Goal: Complete application form: Complete application form

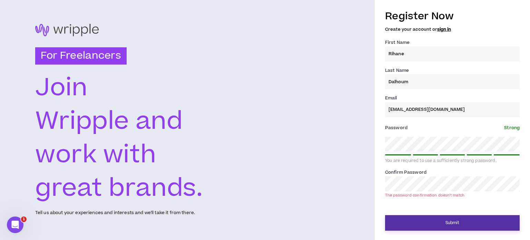
click at [451, 221] on button "Submit" at bounding box center [452, 223] width 134 height 16
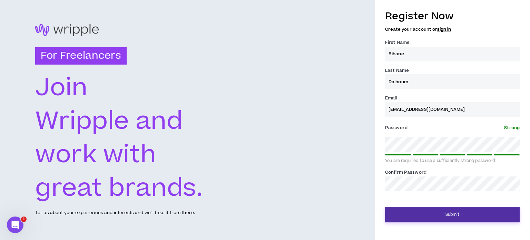
click at [435, 215] on button "Submit" at bounding box center [452, 214] width 134 height 16
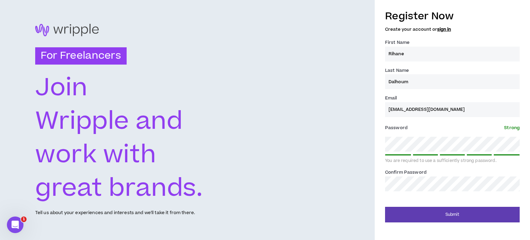
click at [405, 226] on div "Register Now Create your account or sign in First Name * [PERSON_NAME] Last Nam…" at bounding box center [451, 120] width 155 height 240
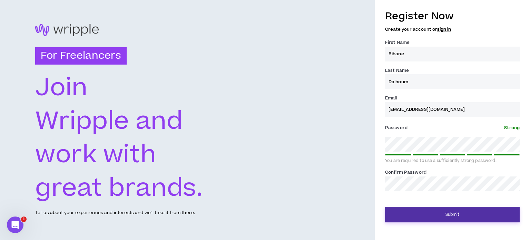
click at [403, 219] on button "Submit" at bounding box center [452, 214] width 134 height 16
click at [407, 213] on button "Submit" at bounding box center [452, 214] width 134 height 16
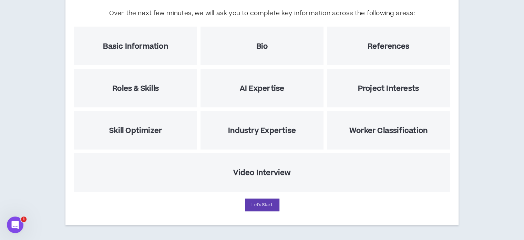
scroll to position [83, 0]
click at [121, 90] on h5 "Roles & Skills" at bounding box center [135, 88] width 47 height 9
click at [264, 200] on button "Let's Start" at bounding box center [262, 204] width 34 height 13
select select "US"
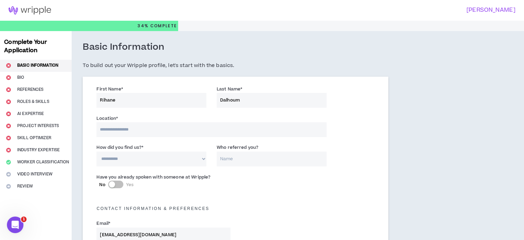
click at [150, 131] on input at bounding box center [212, 129] width 230 height 15
type input "*****"
click at [137, 158] on select "**********" at bounding box center [152, 159] width 110 height 15
select select "*"
click at [97, 152] on select "**********" at bounding box center [152, 159] width 110 height 15
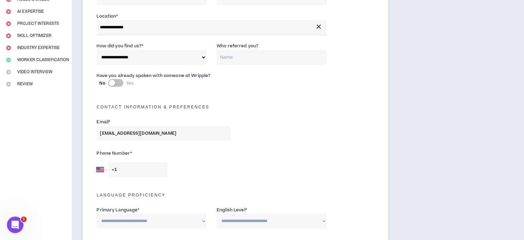
scroll to position [103, 0]
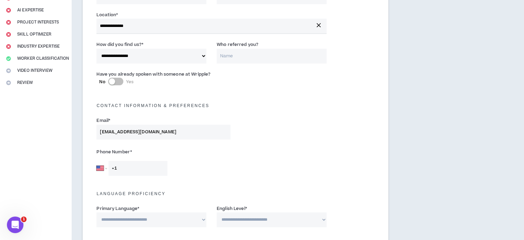
click at [95, 169] on div "Phone Number * [GEOGRAPHIC_DATA] [GEOGRAPHIC_DATA] [GEOGRAPHIC_DATA] [GEOGRAPHI…" at bounding box center [163, 160] width 144 height 29
click at [100, 168] on select "[GEOGRAPHIC_DATA] [GEOGRAPHIC_DATA] [GEOGRAPHIC_DATA] [GEOGRAPHIC_DATA] [US_STA…" at bounding box center [102, 168] width 10 height 15
select select "TN"
click at [97, 161] on select "[GEOGRAPHIC_DATA] [GEOGRAPHIC_DATA] [GEOGRAPHIC_DATA] [GEOGRAPHIC_DATA] [US_STA…" at bounding box center [102, 168] width 10 height 15
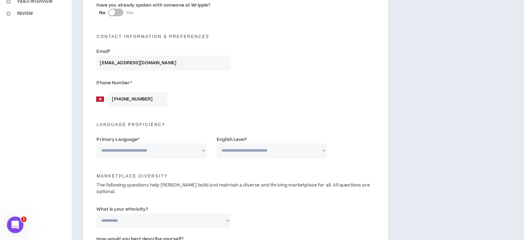
type input "[PHONE_NUMBER]"
click at [183, 150] on select "**********" at bounding box center [152, 150] width 110 height 15
select select "*******"
click at [97, 143] on select "**********" at bounding box center [152, 150] width 110 height 15
click at [245, 151] on select "**********" at bounding box center [272, 150] width 110 height 15
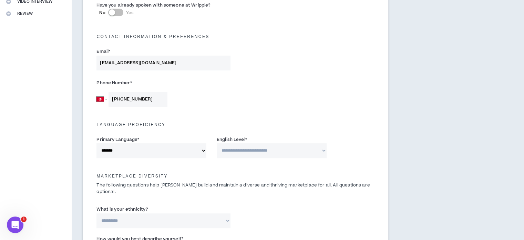
select select "*"
click at [217, 143] on select "**********" at bounding box center [272, 150] width 110 height 15
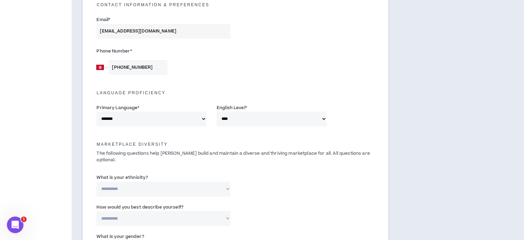
scroll to position [207, 0]
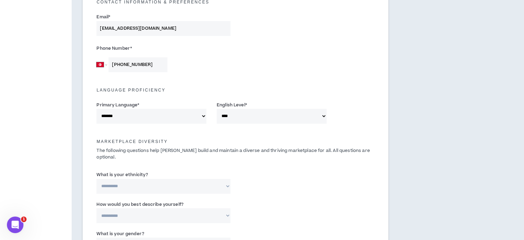
click at [134, 179] on select "**********" at bounding box center [164, 186] width 134 height 15
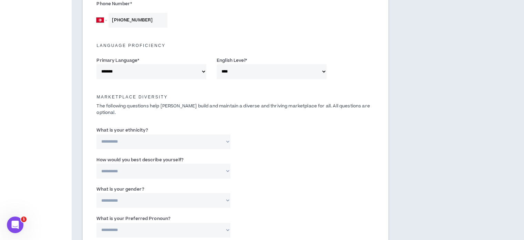
scroll to position [310, 0]
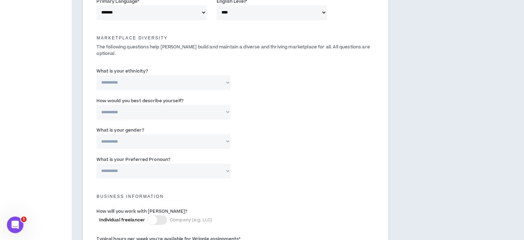
click at [150, 75] on select "**********" at bounding box center [164, 82] width 134 height 15
select select "**********"
click at [97, 75] on select "**********" at bounding box center [164, 82] width 134 height 15
click at [152, 105] on select "**********" at bounding box center [164, 111] width 134 height 15
select select "**********"
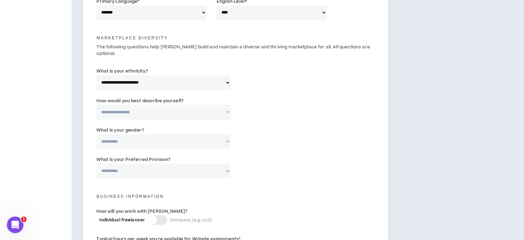
click at [97, 104] on select "**********" at bounding box center [164, 111] width 134 height 15
click at [147, 134] on select "**********" at bounding box center [164, 141] width 134 height 15
select select "*****"
click at [97, 134] on select "**********" at bounding box center [164, 141] width 134 height 15
click at [150, 163] on select "**********" at bounding box center [164, 170] width 134 height 15
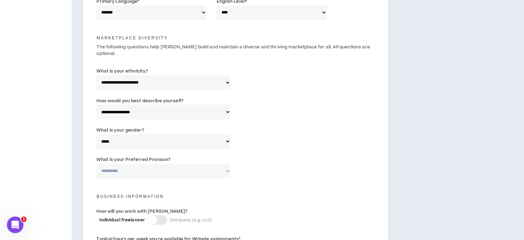
select select "**********"
click at [97, 163] on select "**********" at bounding box center [164, 170] width 134 height 15
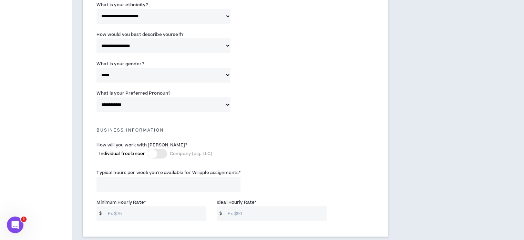
scroll to position [379, 0]
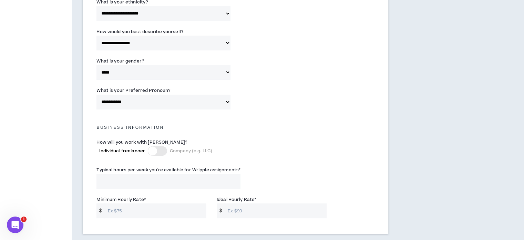
click at [186, 175] on input "Typical hours per week you're available for Wripple assignments *" at bounding box center [169, 181] width 144 height 15
type input "30"
click at [166, 203] on input "Minimum Hourly Rate *" at bounding box center [155, 210] width 102 height 15
type input "15"
click at [238, 203] on input "Ideal Hourly Rate *" at bounding box center [275, 210] width 102 height 15
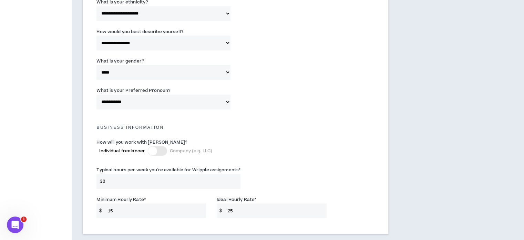
type input "25"
click at [327, 153] on div "How will you work with [PERSON_NAME]? Individual freelancer Company (e.g. LLC)" at bounding box center [235, 151] width 289 height 28
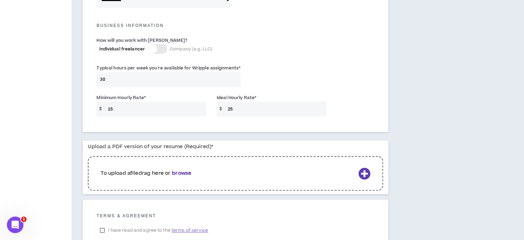
scroll to position [483, 0]
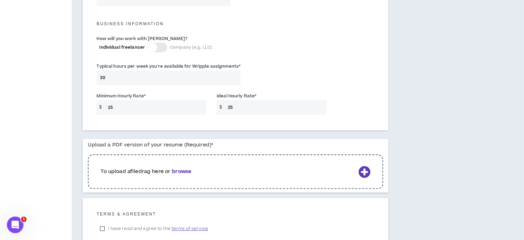
click at [187, 171] on div "To upload a file drag here or browse" at bounding box center [235, 171] width 295 height 34
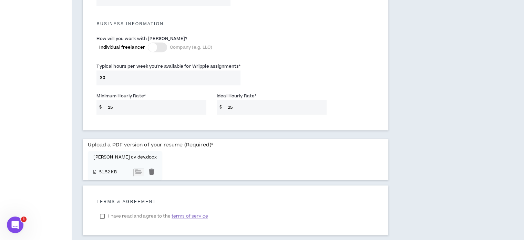
click at [102, 211] on label "I have read and agree to the terms of service" at bounding box center [154, 216] width 115 height 10
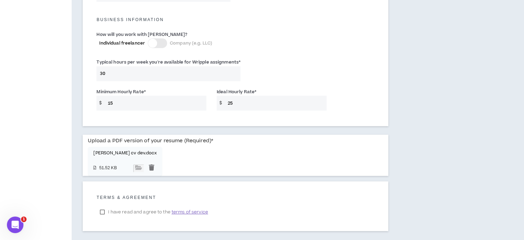
scroll to position [515, 0]
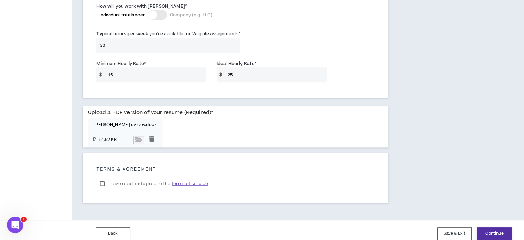
click at [489, 227] on button "Continue" at bounding box center [494, 233] width 34 height 13
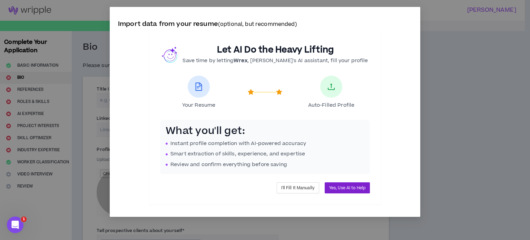
click at [351, 186] on span "Yes, Use AI to Help" at bounding box center [347, 187] width 36 height 7
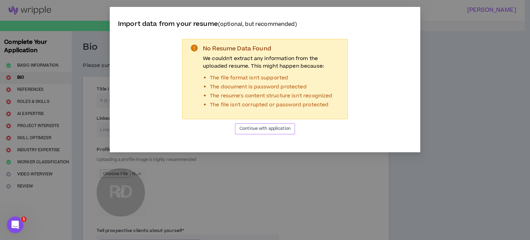
click at [269, 128] on span "Continue with application" at bounding box center [264, 128] width 51 height 7
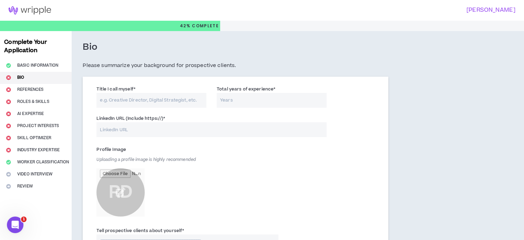
click at [143, 96] on input "Title I call myself *" at bounding box center [152, 100] width 110 height 15
type input "Full satck web developer"
click at [252, 98] on input "Total years of experience *" at bounding box center [272, 100] width 110 height 15
type input "7"
click at [137, 133] on input "LinkedIn URL (Include https://) *" at bounding box center [212, 129] width 230 height 15
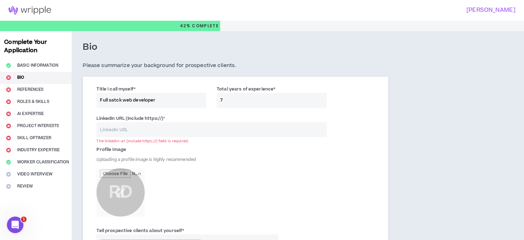
click at [216, 122] on div "LinkedIn URL (Include https://) * The linkedin url (include https://) field is …" at bounding box center [212, 125] width 230 height 22
click at [218, 133] on input "LinkedIn URL (Include https://) *" at bounding box center [212, 129] width 230 height 15
paste input "[URL][DOMAIN_NAME]"
type input "[URL][DOMAIN_NAME]"
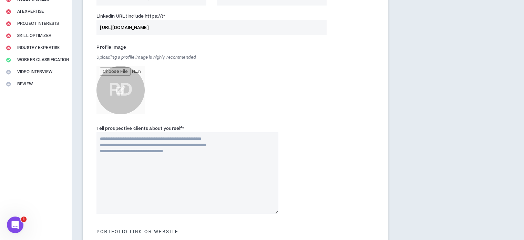
scroll to position [103, 0]
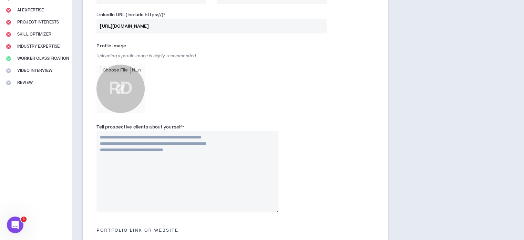
click at [18, 222] on icon "Open Intercom Messenger" at bounding box center [15, 224] width 11 height 11
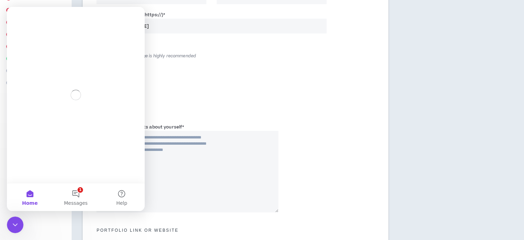
scroll to position [0, 0]
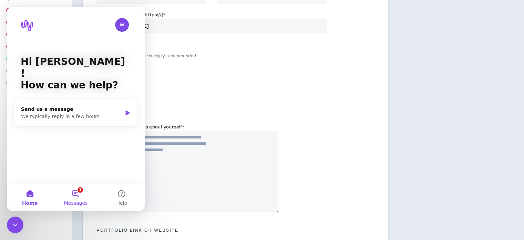
click at [78, 189] on button "1 Messages" at bounding box center [76, 197] width 46 height 28
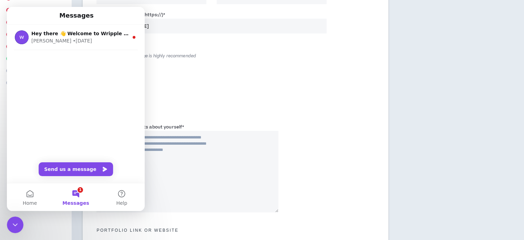
click at [365, 111] on div "Profile Image Uploading a profile image is highly recommended RD" at bounding box center [235, 80] width 289 height 83
click at [510, 80] on div "Complete Your Application Basic Information Bio References Roles & Skills AI Ex…" at bounding box center [262, 181] width 524 height 506
click at [12, 223] on icon "Close Intercom Messenger" at bounding box center [15, 224] width 8 height 8
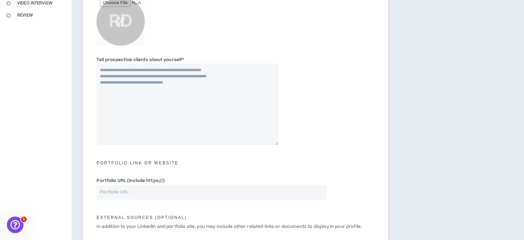
scroll to position [241, 0]
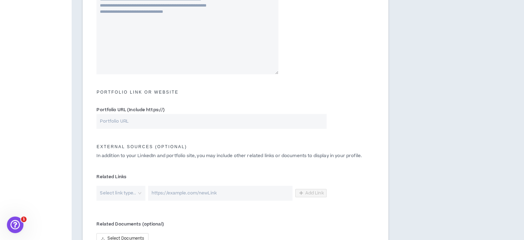
click at [151, 125] on input "Portfolio URL (Include https://)" at bounding box center [212, 121] width 230 height 15
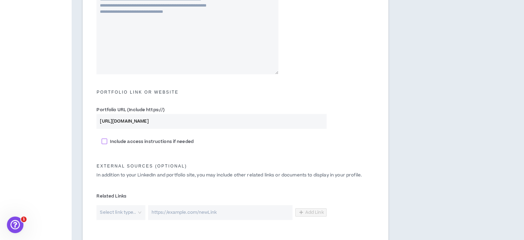
type input "[URL][DOMAIN_NAME]"
click at [284, 140] on label "Include access instructions if needed" at bounding box center [236, 140] width 268 height 7
checkbox input "****"
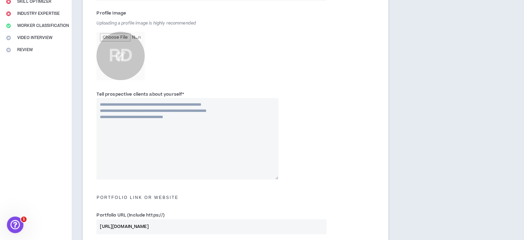
scroll to position [135, 0]
click at [143, 123] on textarea "Tell prospective clients about yourself *" at bounding box center [188, 139] width 182 height 81
paste textarea "**********"
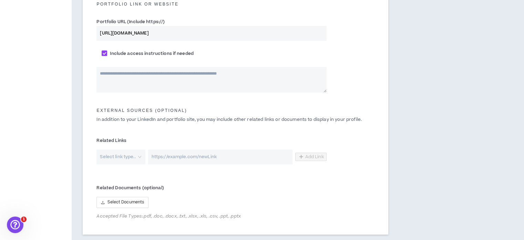
scroll to position [307, 0]
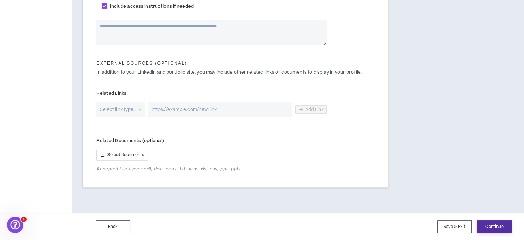
type textarea "**********"
click at [503, 226] on button "Continue" at bounding box center [494, 226] width 34 height 13
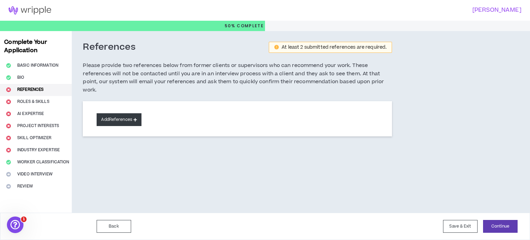
click at [124, 122] on button "Add References" at bounding box center [119, 119] width 45 height 13
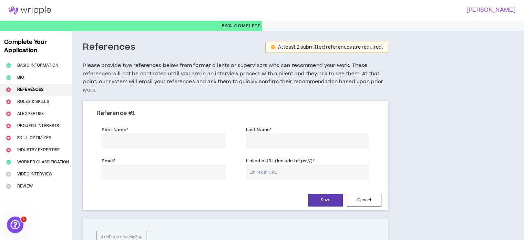
click at [130, 133] on input "First Name *" at bounding box center [163, 140] width 123 height 15
type input "Msheireb"
drag, startPoint x: 127, startPoint y: 172, endPoint x: 90, endPoint y: 173, distance: 36.2
click at [90, 173] on div "Reference # 1 First Name * Msheireb Last Name * Email * [EMAIL_ADDRESS][PERSON_…" at bounding box center [236, 156] width 306 height 107
type input "[EMAIL_ADDRESS][PERSON_NAME][DOMAIN_NAME]"
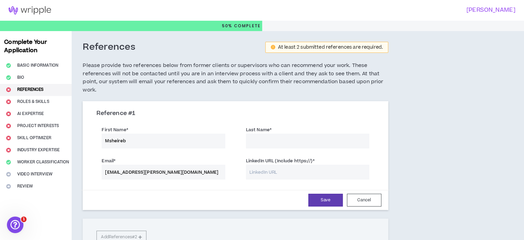
click at [147, 142] on input "Msheireb" at bounding box center [163, 140] width 123 height 15
type input "Chourouk"
click at [302, 141] on input "Last Name *" at bounding box center [307, 140] width 123 height 15
type input "Mzahi"
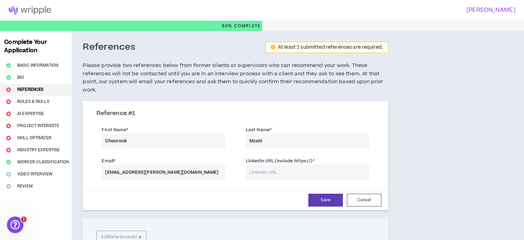
click at [289, 175] on input "LinkedIn URL (Include https://) *" at bounding box center [307, 171] width 123 height 15
paste input "[URL][DOMAIN_NAME]"
type input "[URL][DOMAIN_NAME]"
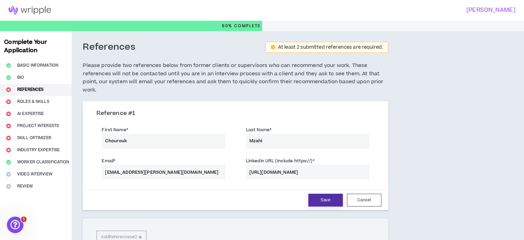
click at [324, 197] on button "Save" at bounding box center [326, 199] width 34 height 13
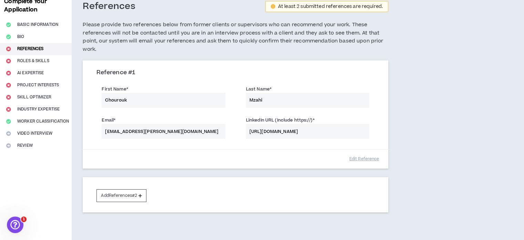
scroll to position [74, 0]
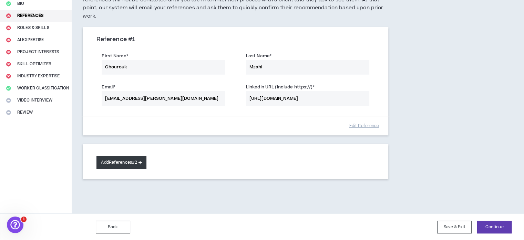
click at [124, 158] on button "Add References #2" at bounding box center [122, 162] width 50 height 13
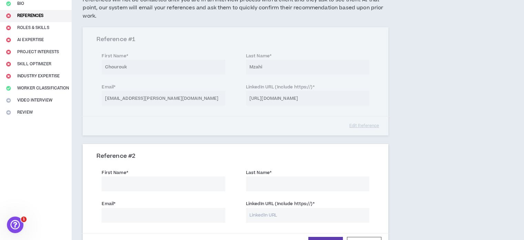
click at [131, 180] on input "First Name *" at bounding box center [163, 183] width 123 height 15
type input "Zahra"
click at [303, 184] on input "Last Name *" at bounding box center [307, 183] width 123 height 15
type input "Dalhoum"
click at [167, 213] on input "Email *" at bounding box center [163, 215] width 123 height 15
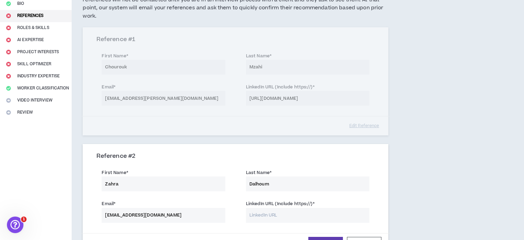
type input "[EMAIL_ADDRESS][DOMAIN_NAME]"
click at [323, 214] on input "LinkedIn URL (Include https://) *" at bounding box center [307, 215] width 123 height 15
paste input "[URL][DOMAIN_NAME]"
type input "[URL][DOMAIN_NAME]"
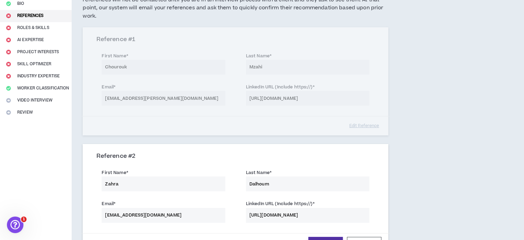
scroll to position [0, 0]
click at [336, 236] on button "Save" at bounding box center [326, 242] width 34 height 13
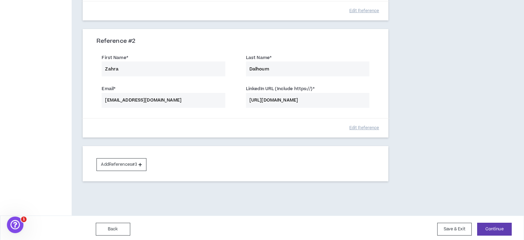
scroll to position [190, 0]
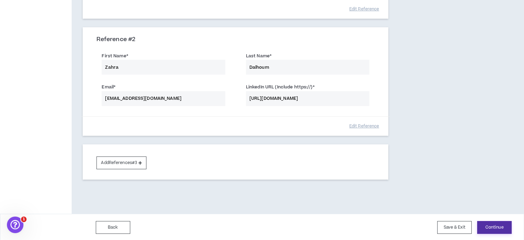
click at [495, 222] on button "Continue" at bounding box center [494, 227] width 34 height 13
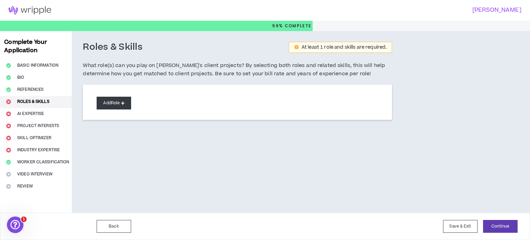
click at [124, 101] on icon at bounding box center [122, 103] width 3 height 4
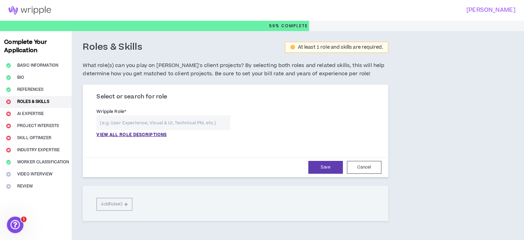
click at [128, 122] on input "text" at bounding box center [164, 122] width 134 height 15
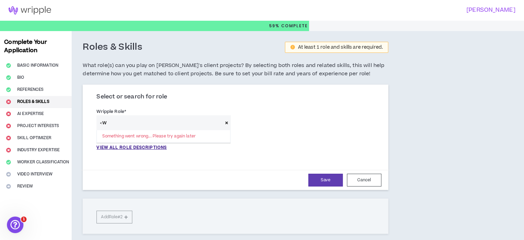
type input "<"
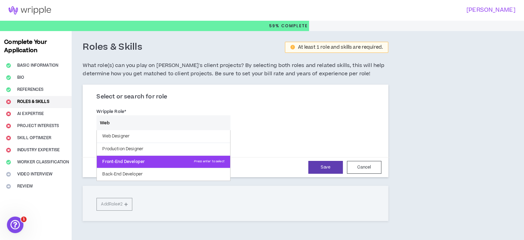
click at [170, 159] on p "Front-End Developer Press enter to select" at bounding box center [163, 161] width 133 height 12
type input "Front-End Developer"
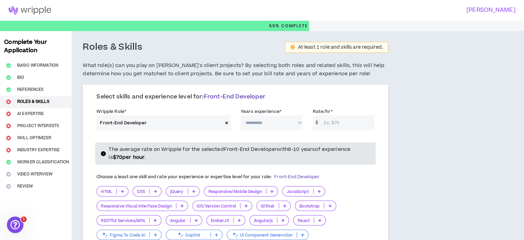
click at [261, 120] on select "**********" at bounding box center [272, 122] width 62 height 15
select select "**"
click at [241, 115] on select "**********" at bounding box center [272, 122] width 62 height 15
click at [336, 120] on input "Rate/hr *" at bounding box center [348, 122] width 54 height 15
type input "25"
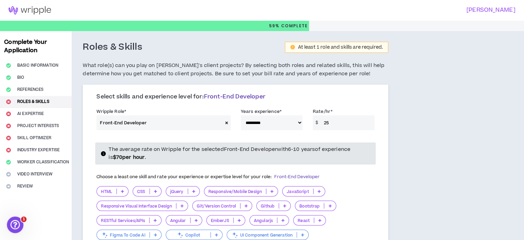
click at [254, 149] on span "The average rate on Wripple for the selected Front-End Developer with 6-10 year…" at bounding box center [230, 152] width 242 height 15
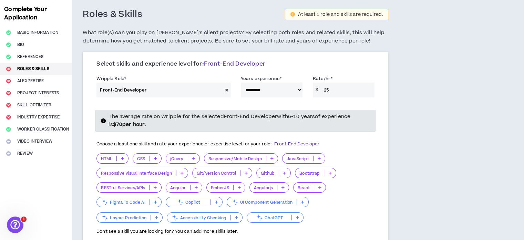
scroll to position [34, 0]
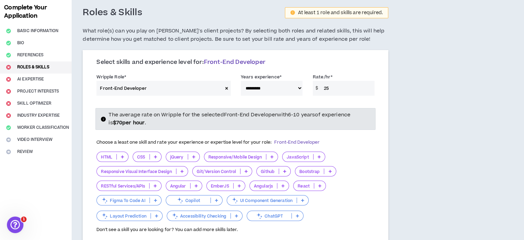
click at [107, 157] on p "HTML" at bounding box center [107, 156] width 20 height 5
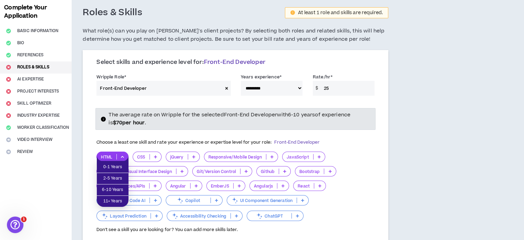
click at [124, 155] on p at bounding box center [122, 157] width 11 height 6
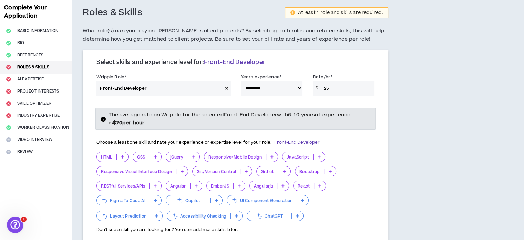
click at [110, 157] on p "HTML" at bounding box center [107, 156] width 20 height 5
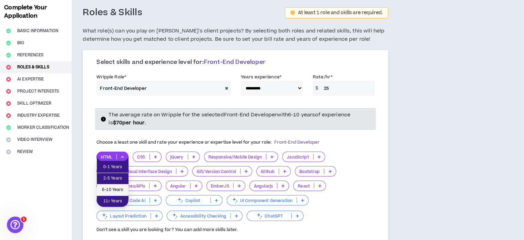
click at [114, 190] on span "6-10 Years" at bounding box center [112, 190] width 23 height 8
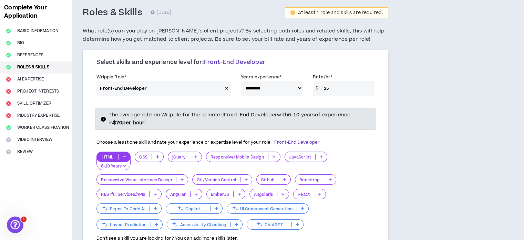
click at [147, 154] on p "CSS" at bounding box center [143, 156] width 16 height 5
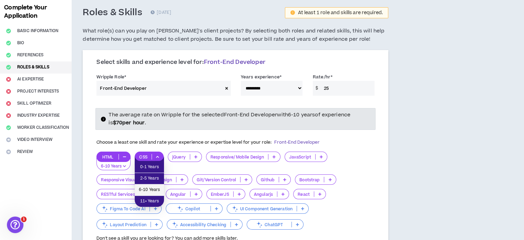
click at [144, 186] on span "6-10 Years" at bounding box center [149, 190] width 21 height 8
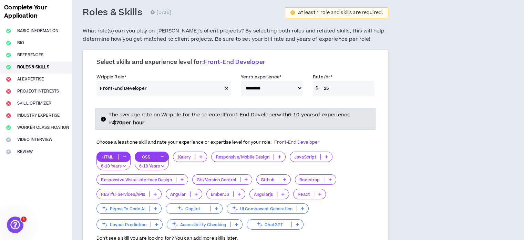
click at [183, 155] on p "jQuery" at bounding box center [184, 156] width 22 height 5
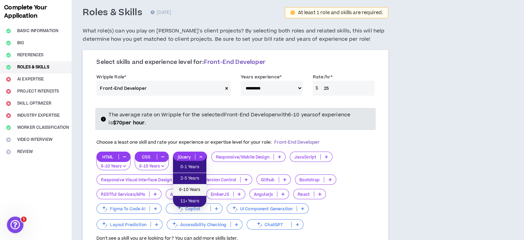
click at [182, 192] on span "6-10 Years" at bounding box center [189, 190] width 25 height 8
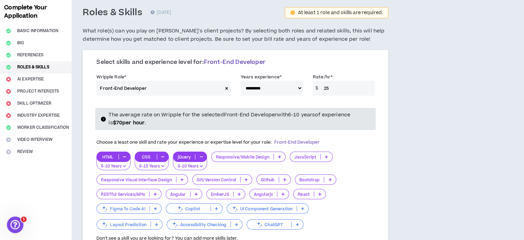
click at [241, 158] on p "Responsive/Mobile Design" at bounding box center [243, 156] width 62 height 5
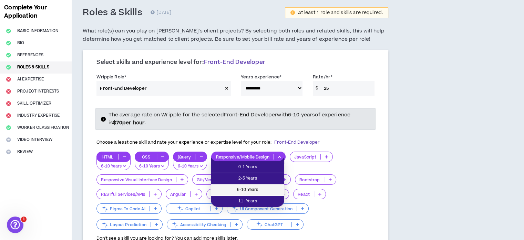
click at [238, 187] on span "6-10 Years" at bounding box center [247, 190] width 65 height 8
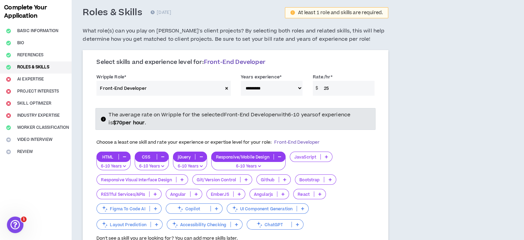
click at [304, 157] on p "JavaScript" at bounding box center [305, 156] width 30 height 5
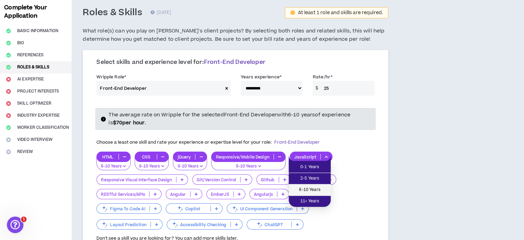
click at [303, 186] on span "6-10 Years" at bounding box center [310, 190] width 34 height 8
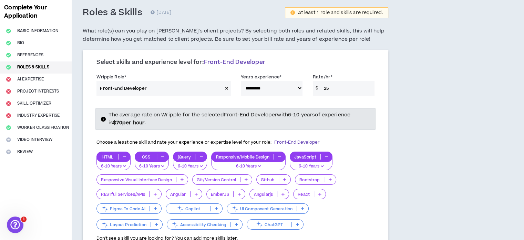
click at [148, 179] on p "Responsive Visual Interface Design" at bounding box center [136, 179] width 79 height 5
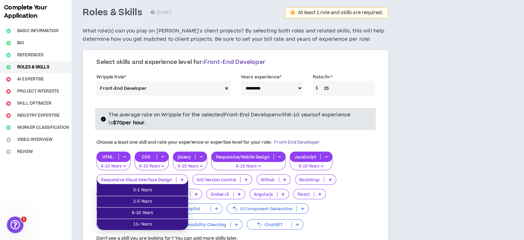
click at [204, 180] on p "Git/Version Control" at bounding box center [217, 179] width 48 height 5
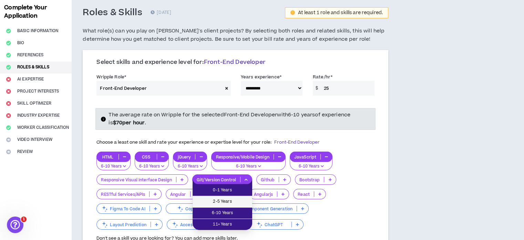
click at [209, 203] on span "2-5 Years" at bounding box center [222, 202] width 51 height 8
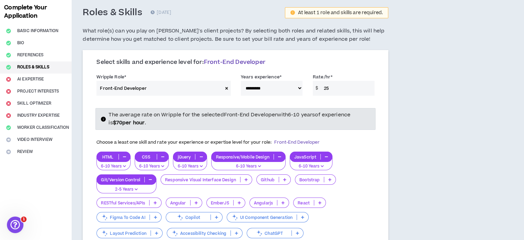
click at [273, 179] on p "Github" at bounding box center [268, 179] width 22 height 5
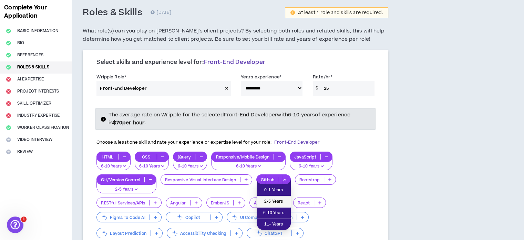
click at [272, 200] on span "2-5 Years" at bounding box center [274, 202] width 26 height 8
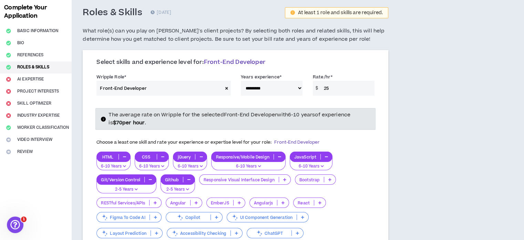
click at [301, 180] on p "Bootstrap" at bounding box center [309, 179] width 29 height 5
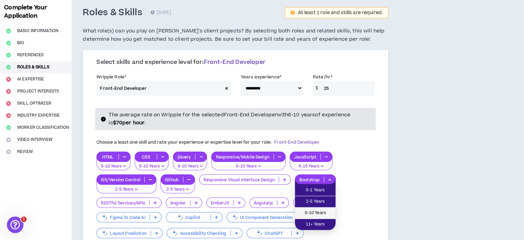
click at [302, 209] on span "6-10 Years" at bounding box center [315, 213] width 32 height 8
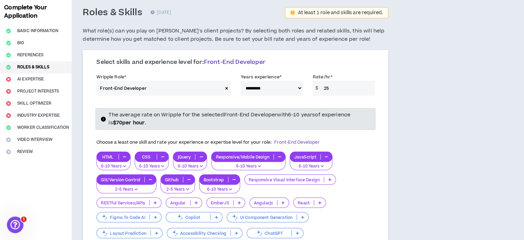
click at [114, 200] on p "RESTful Services/APIs" at bounding box center [123, 202] width 52 height 5
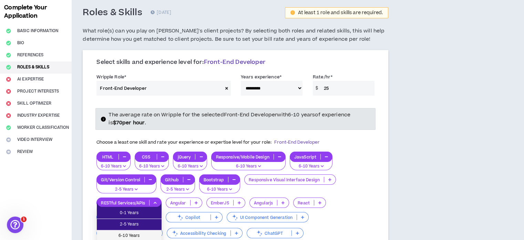
click at [128, 233] on span "6-10 Years" at bounding box center [129, 236] width 57 height 8
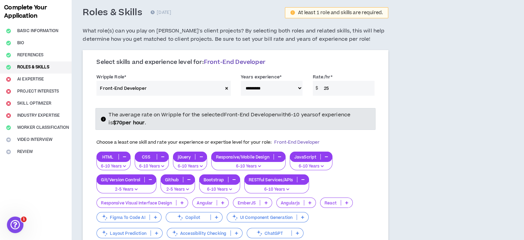
click at [200, 201] on p "Angular" at bounding box center [205, 202] width 24 height 5
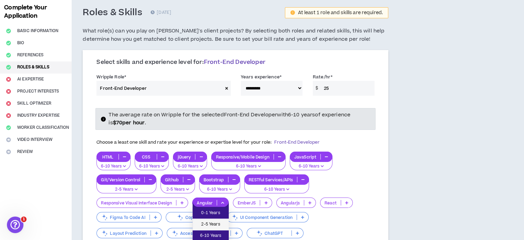
click at [209, 223] on span "2-5 Years" at bounding box center [211, 224] width 28 height 8
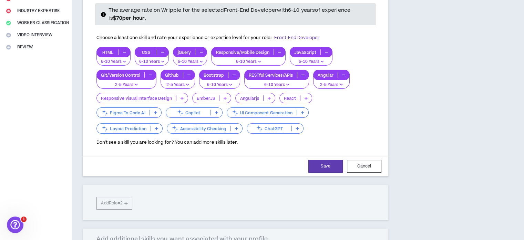
scroll to position [138, 0]
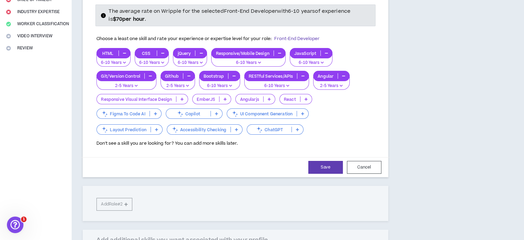
click at [294, 128] on p at bounding box center [297, 130] width 11 height 6
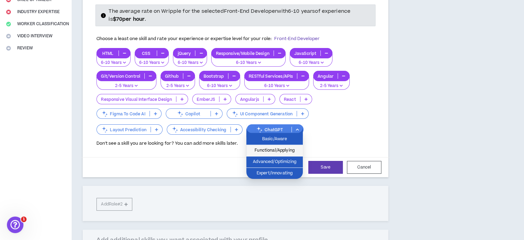
click at [289, 145] on li "Functional/Applying" at bounding box center [274, 150] width 57 height 11
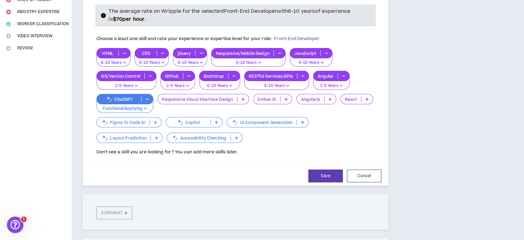
click at [365, 99] on p at bounding box center [367, 99] width 11 height 6
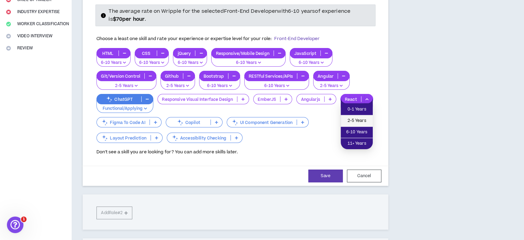
click at [362, 116] on li "2-5 Years" at bounding box center [357, 120] width 32 height 11
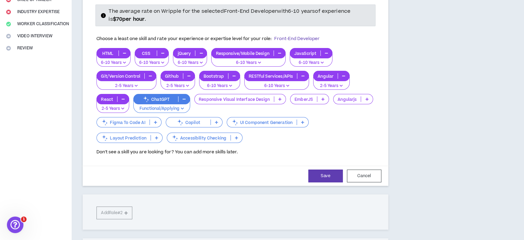
click at [320, 167] on div "Save Cancel" at bounding box center [235, 175] width 309 height 20
click at [327, 174] on button "Save" at bounding box center [326, 175] width 34 height 13
select select "**"
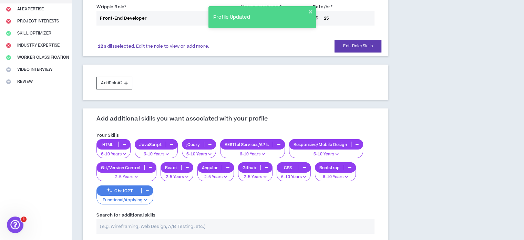
scroll to position [103, 0]
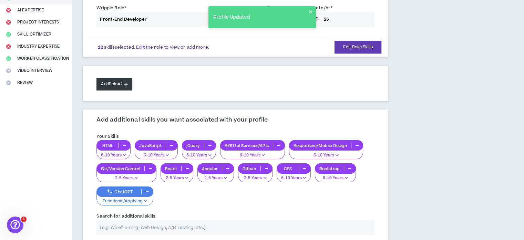
click at [108, 85] on button "Add Role #2" at bounding box center [115, 84] width 36 height 13
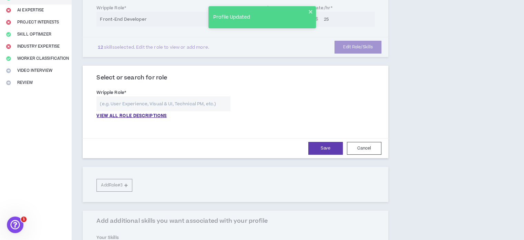
click at [120, 100] on input "text" at bounding box center [164, 103] width 134 height 15
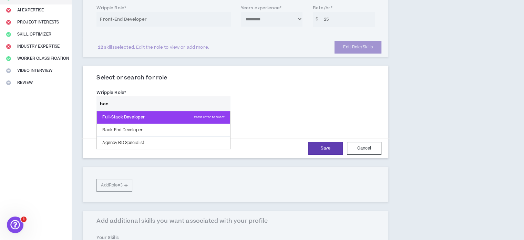
click at [129, 118] on p "Full-Stack Developer Press enter to select" at bounding box center [163, 117] width 133 height 12
type input "Full-Stack Developer"
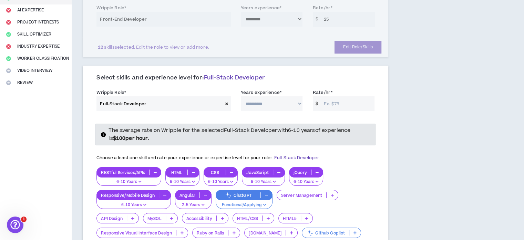
click at [273, 102] on select "**********" at bounding box center [272, 103] width 62 height 15
select select "**"
click at [241, 96] on select "**********" at bounding box center [272, 103] width 62 height 15
click at [336, 103] on input "Rate/hr *" at bounding box center [348, 103] width 54 height 15
type input "55"
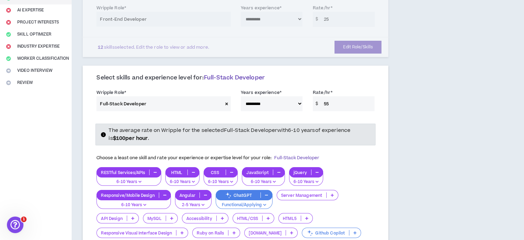
click at [359, 137] on div "The average rate on Wripple for the selected Full-Stack Developer with 6-10 yea…" at bounding box center [240, 135] width 262 height 16
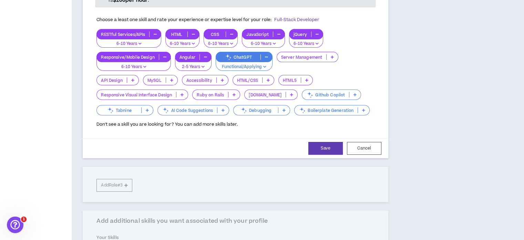
click at [330, 57] on p at bounding box center [332, 57] width 11 height 6
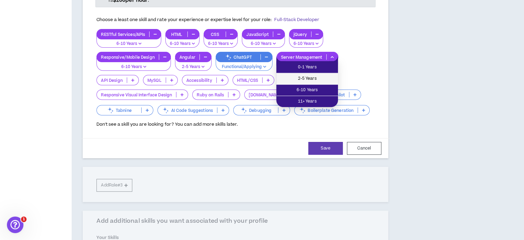
click at [307, 79] on span "2-5 Years" at bounding box center [307, 79] width 53 height 8
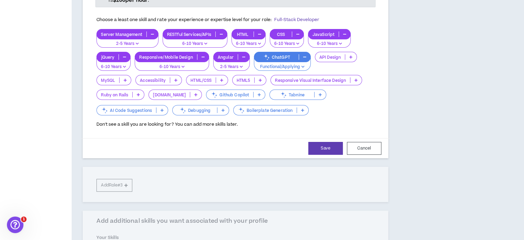
click at [352, 56] on icon at bounding box center [351, 56] width 3 height 3
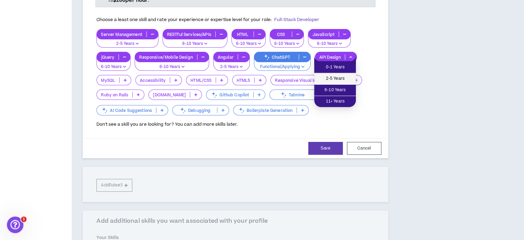
click at [339, 73] on li "2-5 Years" at bounding box center [335, 78] width 42 height 11
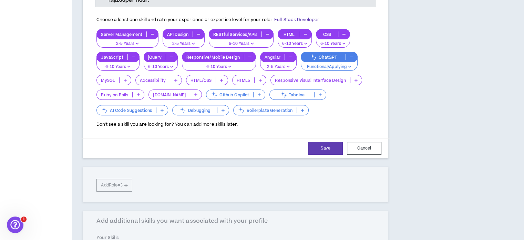
click at [124, 78] on icon at bounding box center [125, 79] width 3 height 3
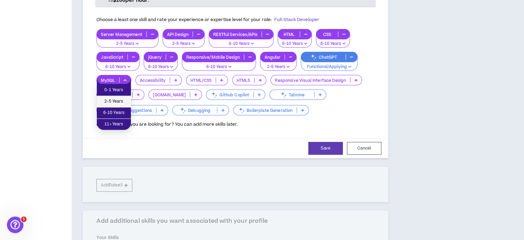
click at [123, 102] on span "2-5 Years" at bounding box center [114, 102] width 26 height 8
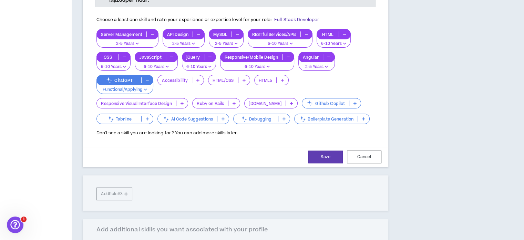
click at [240, 79] on p at bounding box center [244, 80] width 11 height 6
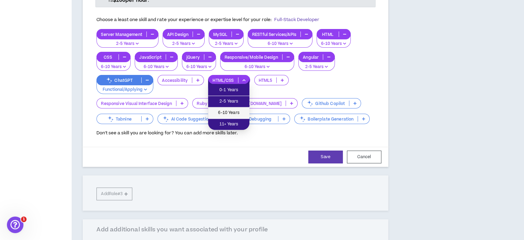
click at [234, 111] on span "6-10 Years" at bounding box center [228, 113] width 33 height 8
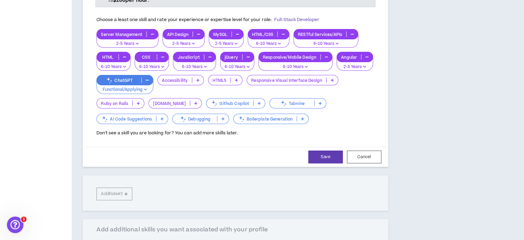
click at [239, 81] on p at bounding box center [236, 80] width 11 height 6
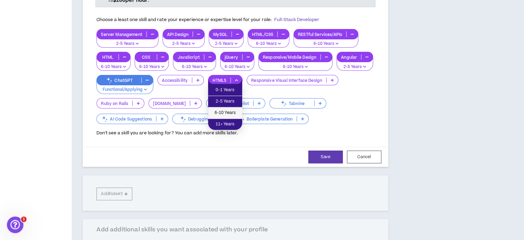
click at [238, 111] on li "6-10 Years" at bounding box center [225, 112] width 34 height 11
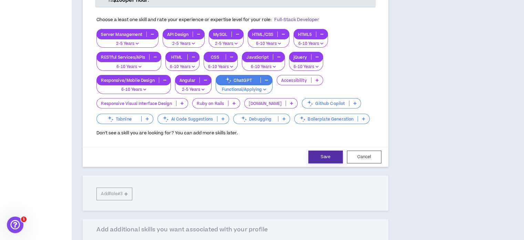
click at [327, 153] on button "Save" at bounding box center [326, 156] width 34 height 13
select select "**"
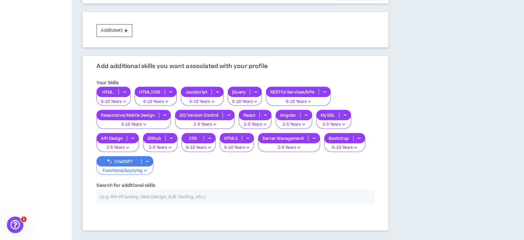
click at [236, 193] on input "text" at bounding box center [236, 196] width 278 height 15
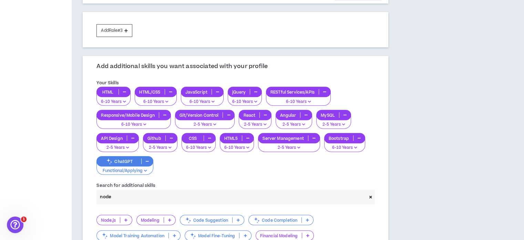
click at [124, 218] on icon at bounding box center [125, 219] width 3 height 3
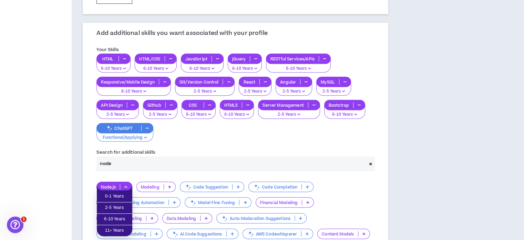
scroll to position [276, 0]
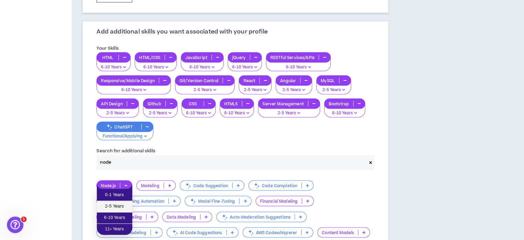
click at [119, 208] on span "2-5 Years" at bounding box center [114, 206] width 27 height 8
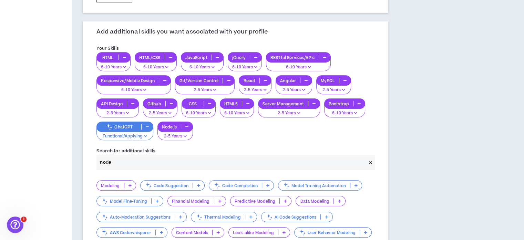
click at [155, 159] on input "node" at bounding box center [232, 162] width 270 height 15
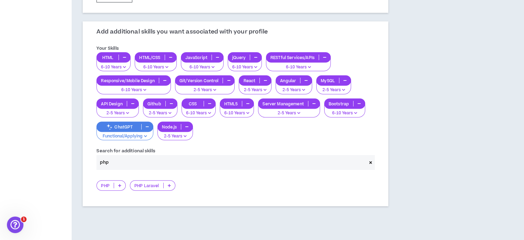
click at [168, 183] on icon at bounding box center [169, 184] width 3 height 3
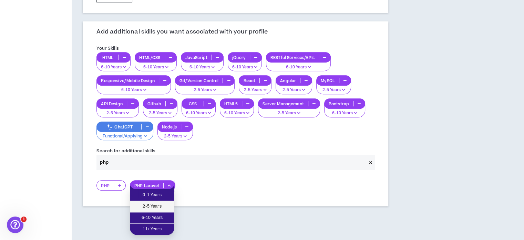
click at [160, 202] on span "2-5 Years" at bounding box center [152, 206] width 36 height 8
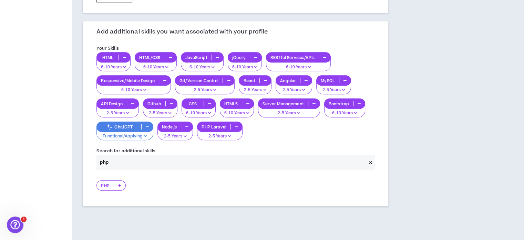
click at [229, 134] on icon "button" at bounding box center [229, 135] width 3 height 3
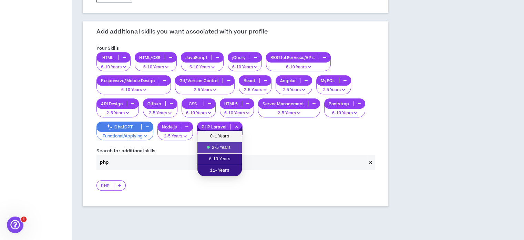
click at [225, 140] on span "0-1 Years" at bounding box center [220, 136] width 36 height 8
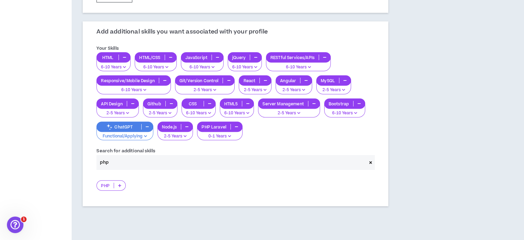
click at [183, 135] on p "2-5 Years" at bounding box center [175, 136] width 27 height 6
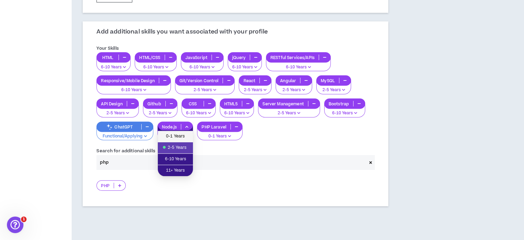
click at [183, 140] on li "0-1 Years" at bounding box center [175, 136] width 35 height 11
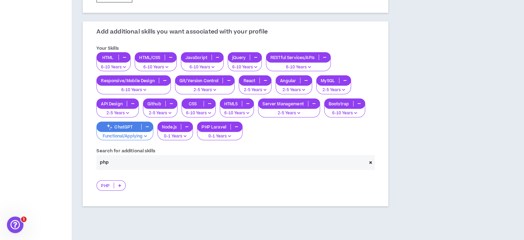
click at [268, 164] on input "php" at bounding box center [232, 162] width 270 height 15
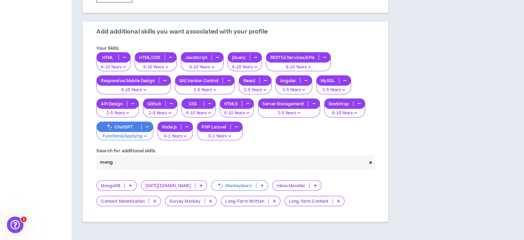
type input "mong"
click at [131, 184] on icon at bounding box center [130, 184] width 3 height 3
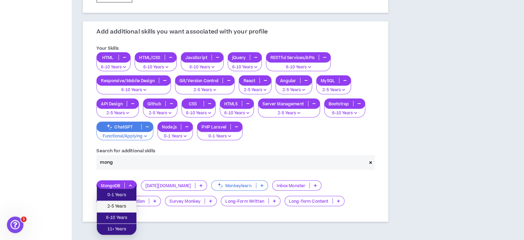
click at [125, 202] on span "2-5 Years" at bounding box center [116, 206] width 31 height 8
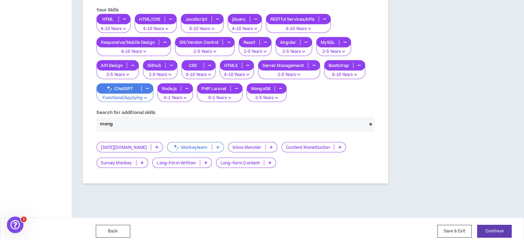
scroll to position [317, 0]
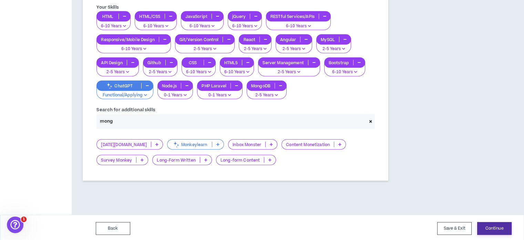
click at [498, 226] on button "Continue" at bounding box center [494, 228] width 34 height 13
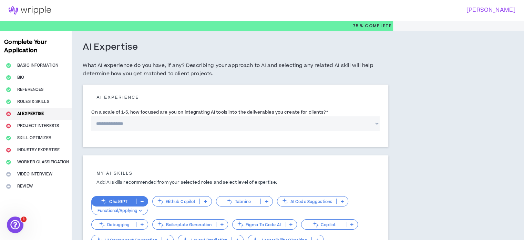
click at [150, 124] on select "**********" at bounding box center [235, 123] width 289 height 15
select select "*"
click at [91, 116] on select "**********" at bounding box center [235, 123] width 289 height 15
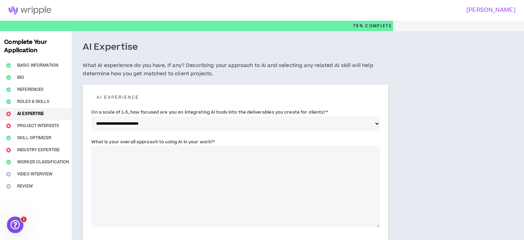
click at [245, 165] on textarea "What is your overall approach to using AI in your work? *" at bounding box center [235, 185] width 289 height 81
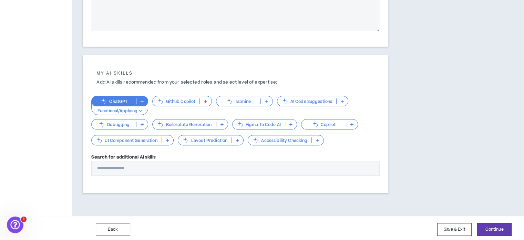
scroll to position [198, 0]
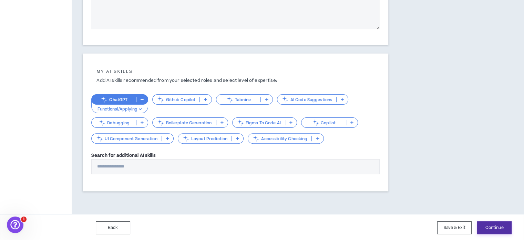
type textarea "**********"
click at [494, 224] on button "Continue" at bounding box center [494, 227] width 34 height 13
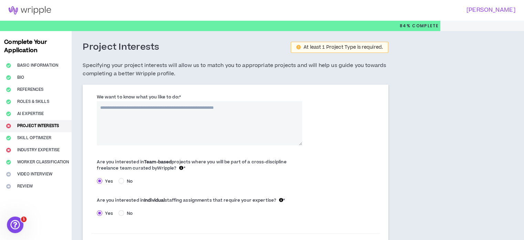
click at [180, 115] on textarea "We want to know what you like to do: *" at bounding box center [199, 123] width 205 height 44
click at [118, 109] on textarea "**********" at bounding box center [199, 123] width 205 height 44
click at [179, 101] on label "We want to know what you like to do: *" at bounding box center [139, 96] width 84 height 11
click at [179, 101] on textarea "**********" at bounding box center [199, 123] width 205 height 44
click at [181, 110] on textarea "**********" at bounding box center [199, 123] width 205 height 44
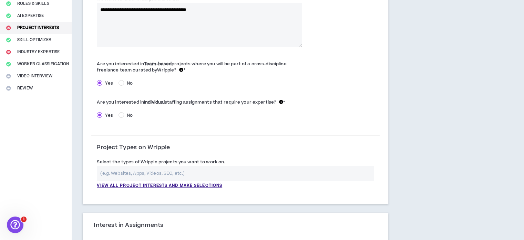
scroll to position [103, 0]
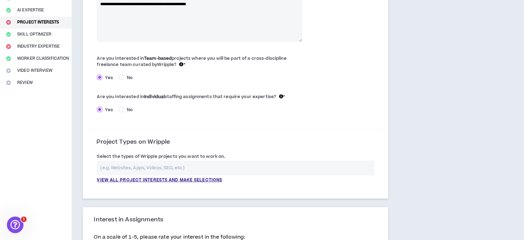
type textarea "**********"
click at [336, 165] on input "text" at bounding box center [236, 167] width 278 height 15
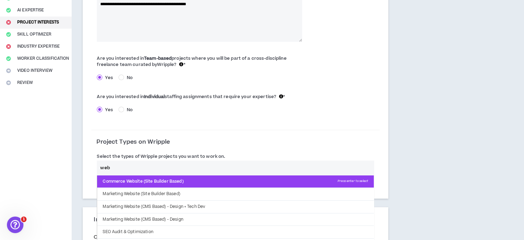
type input "web"
click at [165, 178] on p "Commerce Website (Site Builder Based) Press enter to select" at bounding box center [235, 181] width 277 height 12
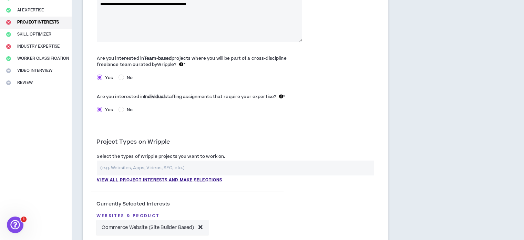
click at [214, 165] on input "text" at bounding box center [236, 167] width 278 height 15
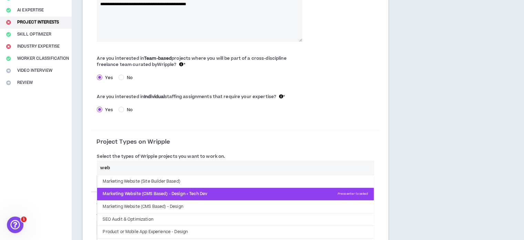
type input "web"
click at [216, 189] on p "Marketing Website (CMS Based) - Design + Tech Dev Press enter to select" at bounding box center [235, 194] width 277 height 12
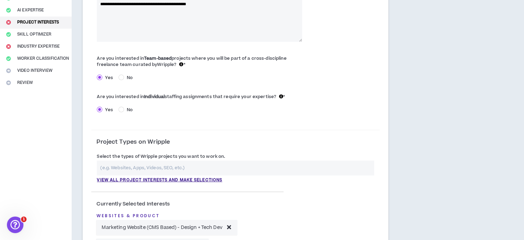
click at [240, 164] on input "text" at bounding box center [236, 167] width 278 height 15
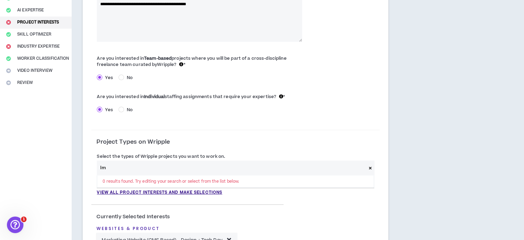
type input "l"
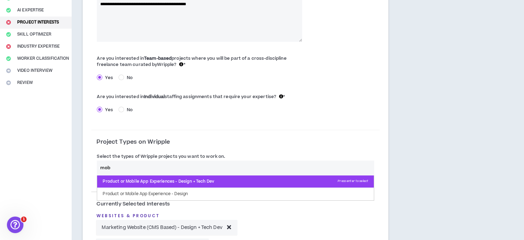
type input "mob"
click at [240, 179] on p "Product or Mobile App Experiences - Design + Tech Dev Press enter to select" at bounding box center [235, 181] width 277 height 12
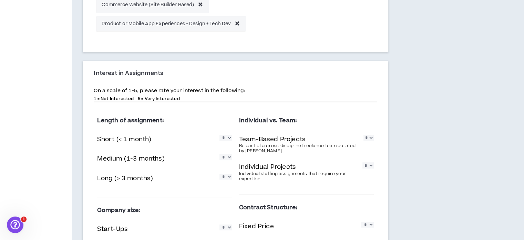
scroll to position [345, 0]
click at [228, 139] on select "* * * * *" at bounding box center [226, 137] width 13 height 6
select select "*"
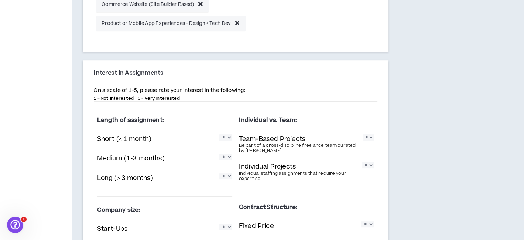
click at [220, 134] on select "* * * * *" at bounding box center [226, 137] width 13 height 6
click at [228, 158] on select "* * * * *" at bounding box center [226, 156] width 13 height 6
select select "*"
click at [220, 153] on select "* * * * *" at bounding box center [226, 156] width 13 height 6
click at [226, 179] on select "* * * * *" at bounding box center [226, 176] width 13 height 6
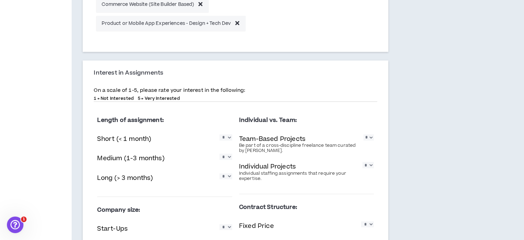
select select "*"
click at [220, 173] on select "* * * * *" at bounding box center [226, 176] width 13 height 6
click at [367, 138] on select "* * * * *" at bounding box center [369, 137] width 10 height 6
select select "*"
click at [364, 134] on select "* * * * *" at bounding box center [369, 137] width 10 height 6
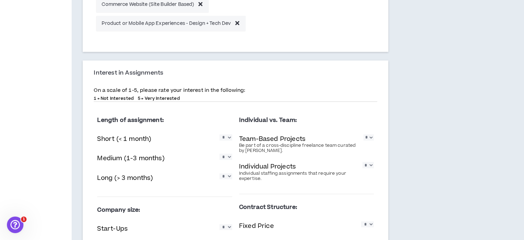
click at [370, 166] on select "* * * * *" at bounding box center [368, 165] width 11 height 6
select select "*"
click at [363, 162] on select "* * * * *" at bounding box center [368, 165] width 11 height 6
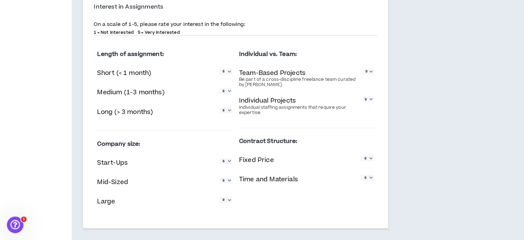
scroll to position [414, 0]
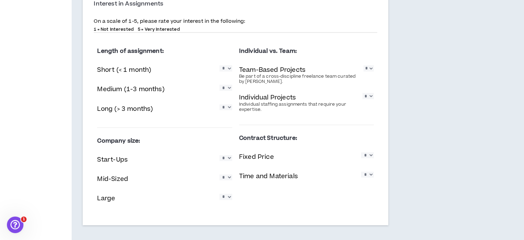
click at [225, 162] on div "Start-Ups * * * * *" at bounding box center [164, 160] width 135 height 14
click at [225, 157] on select "* * * * *" at bounding box center [226, 158] width 13 height 6
select select "*"
click at [220, 155] on select "* * * * *" at bounding box center [226, 158] width 13 height 6
click at [224, 178] on select "* * * * *" at bounding box center [226, 177] width 13 height 6
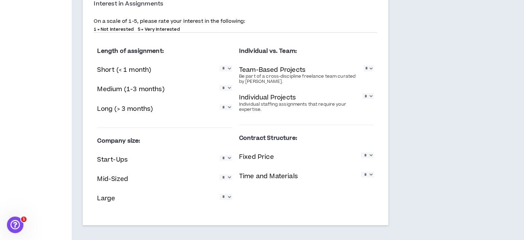
select select "*"
click at [220, 174] on select "* * * * *" at bounding box center [226, 177] width 13 height 6
click at [225, 198] on select "* * * * *" at bounding box center [226, 196] width 13 height 6
select select "*"
click at [220, 193] on select "* * * * *" at bounding box center [226, 196] width 13 height 6
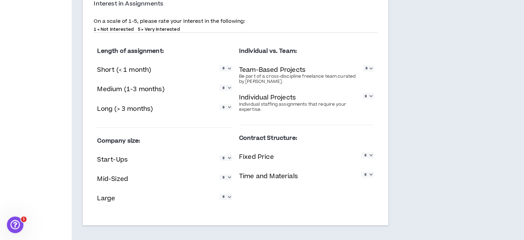
click at [370, 172] on select "* * * * *" at bounding box center [367, 174] width 13 height 6
select select "*"
click at [361, 171] on select "* * * * *" at bounding box center [367, 174] width 13 height 6
click at [367, 153] on select "* * * * *" at bounding box center [367, 155] width 13 height 6
select select "*"
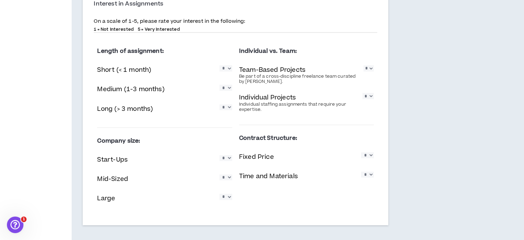
click at [361, 152] on select "* * * * *" at bounding box center [367, 155] width 13 height 6
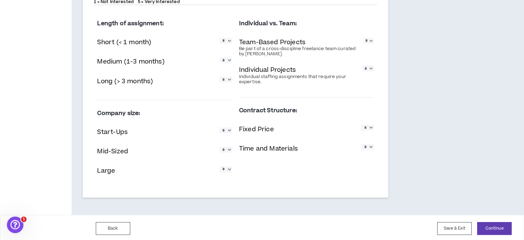
scroll to position [443, 0]
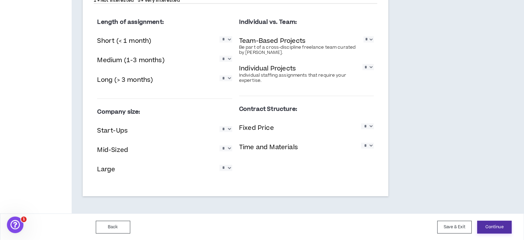
click at [496, 226] on button "Continue" at bounding box center [494, 226] width 34 height 13
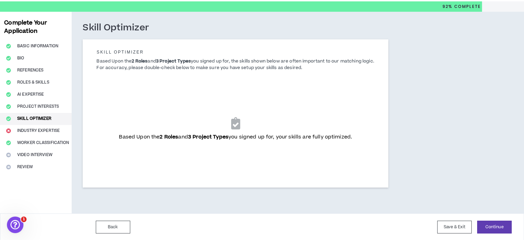
scroll to position [20, 0]
click at [497, 224] on button "Continue" at bounding box center [494, 226] width 34 height 13
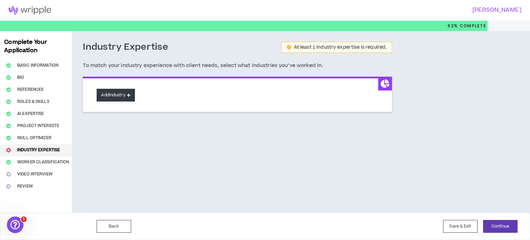
click at [110, 94] on button "Add Industry" at bounding box center [116, 95] width 38 height 13
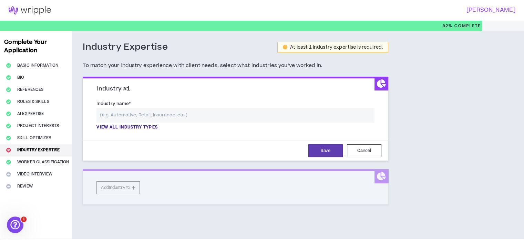
click at [122, 115] on input "text" at bounding box center [236, 115] width 278 height 15
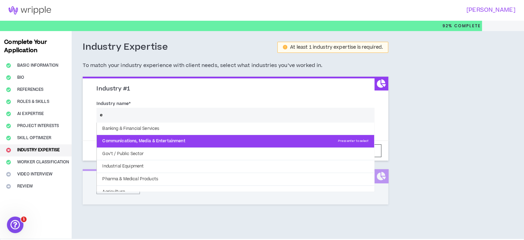
click at [136, 142] on p "Communications, Media & Entertainment Press enter to select" at bounding box center [236, 141] width 278 height 12
type input "Communications, Media & Entertainment"
